Goal: Find specific page/section: Find specific page/section

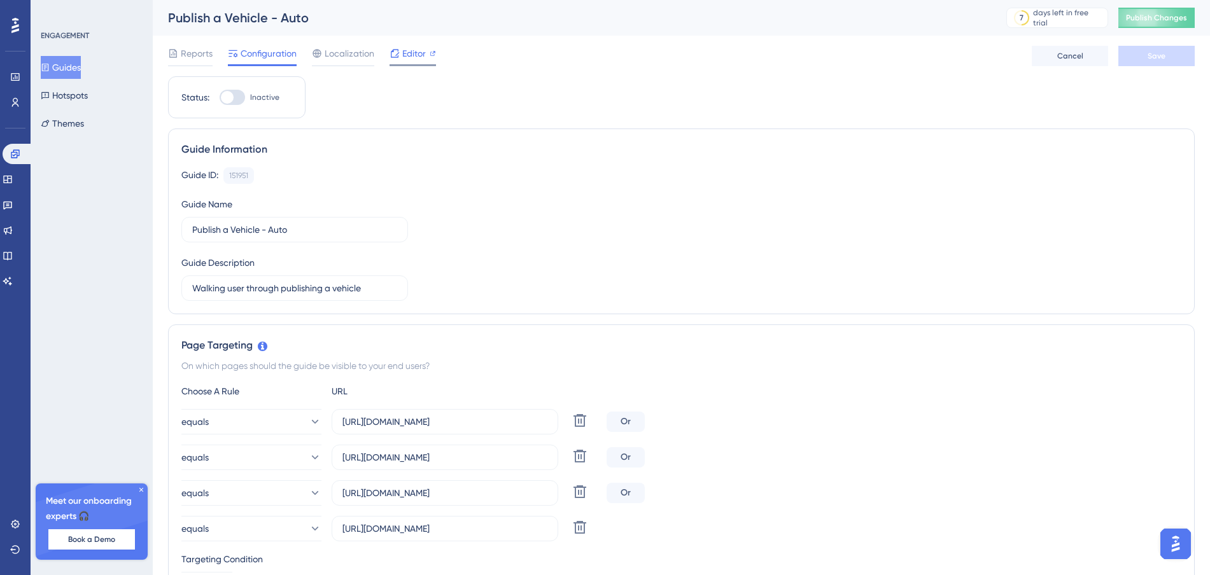
click at [398, 53] on icon at bounding box center [395, 53] width 8 height 8
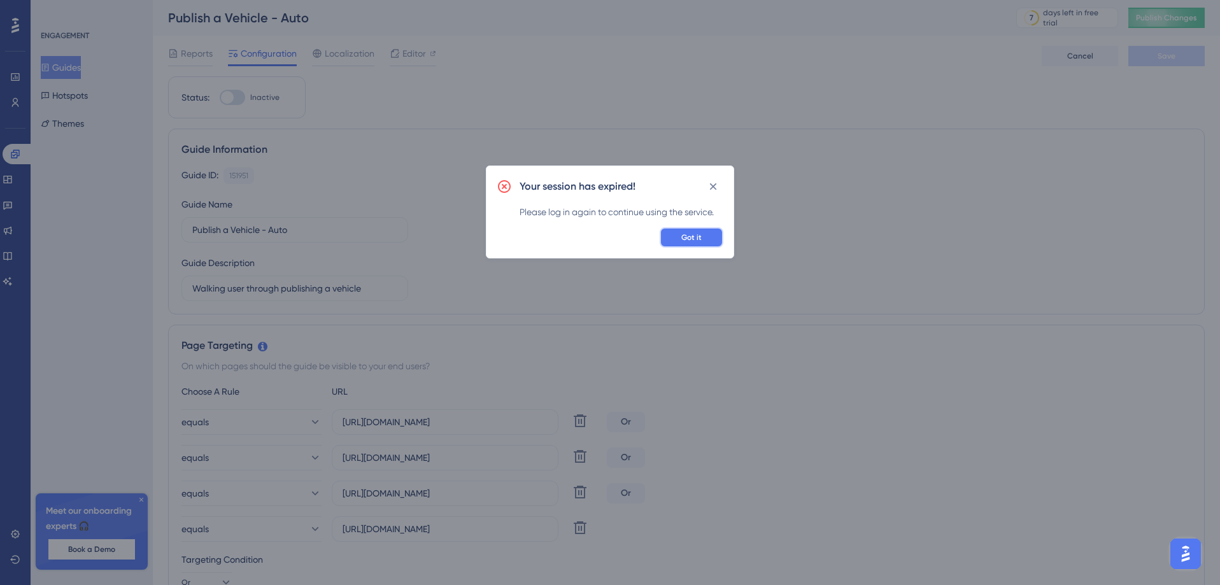
click at [691, 235] on span "Got it" at bounding box center [691, 237] width 20 height 10
